Goal: Information Seeking & Learning: Learn about a topic

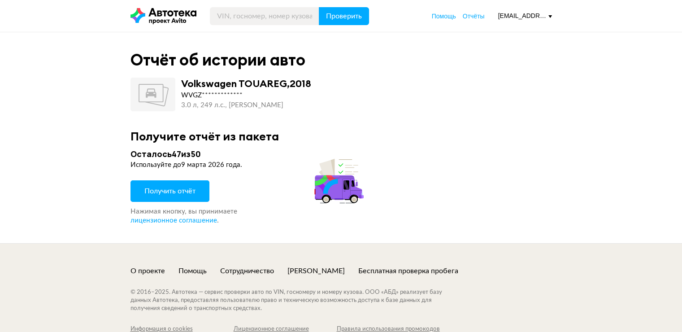
click at [180, 193] on span "Получить отчёт" at bounding box center [169, 190] width 51 height 7
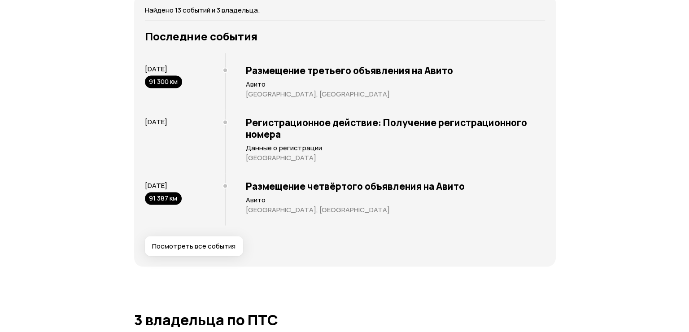
scroll to position [1704, 0]
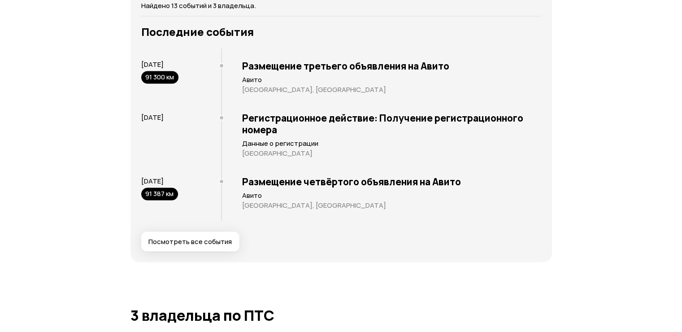
click at [171, 251] on div "Найдено 13 событий и 3 владельца. Последние события [DATE] 91 300 км Размещение…" at bounding box center [341, 126] width 422 height 272
click at [170, 242] on span "Посмотреть все события" at bounding box center [189, 241] width 83 height 9
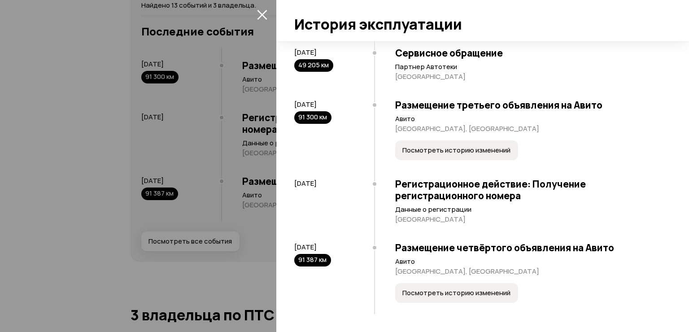
scroll to position [764, 0]
click at [420, 289] on span "Посмотреть историю изменений" at bounding box center [456, 292] width 108 height 9
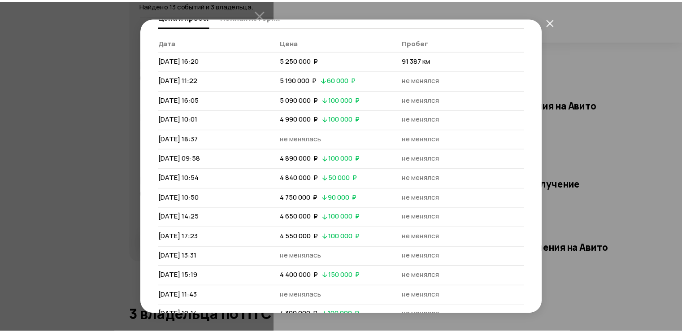
scroll to position [81, 0]
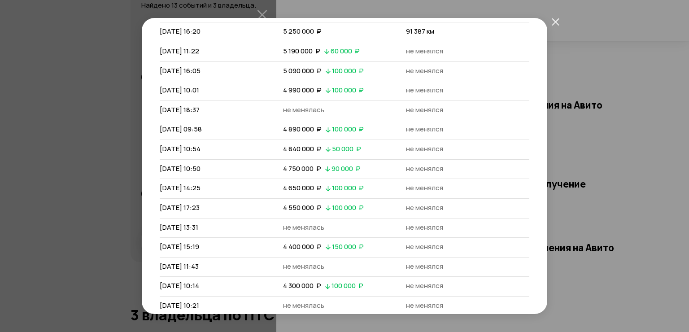
click at [554, 20] on icon "закрыть" at bounding box center [555, 21] width 7 height 7
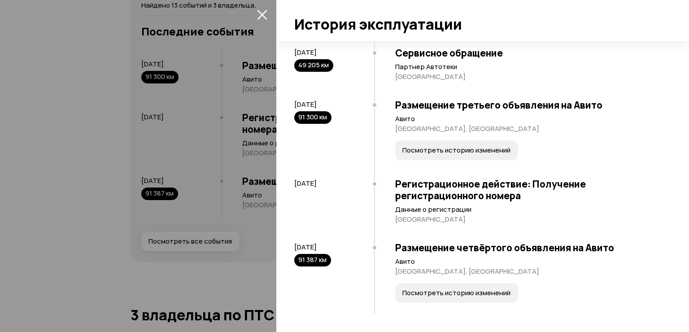
click at [260, 9] on icon "закрыть" at bounding box center [262, 14] width 10 height 10
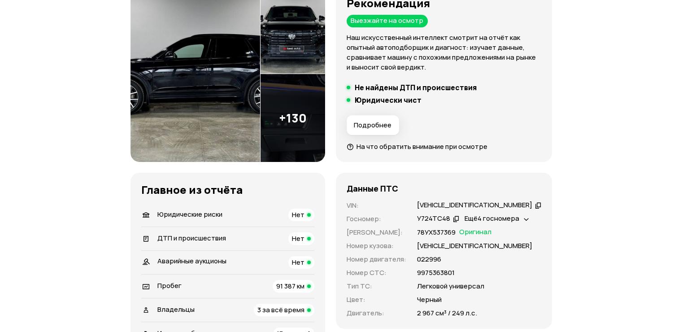
scroll to position [135, 0]
click at [222, 81] on img at bounding box center [195, 74] width 130 height 176
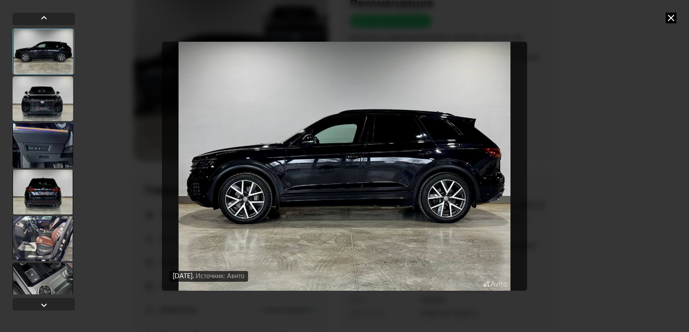
click at [408, 123] on img "Go to Slide 1" at bounding box center [344, 166] width 365 height 249
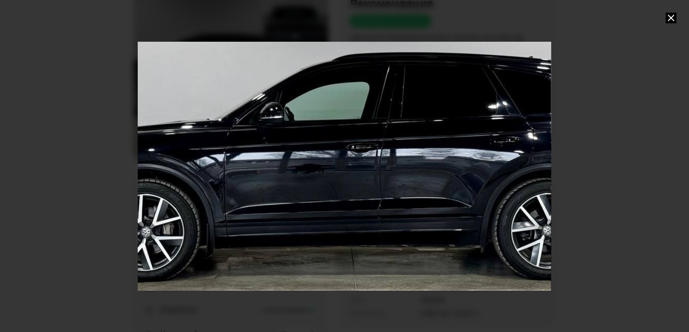
click at [674, 15] on icon at bounding box center [670, 18] width 11 height 11
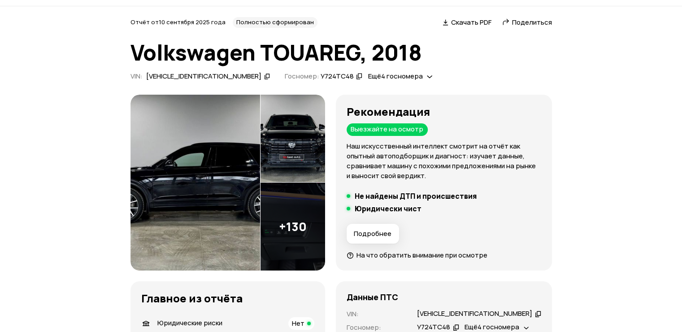
scroll to position [0, 0]
